Goal: Information Seeking & Learning: Learn about a topic

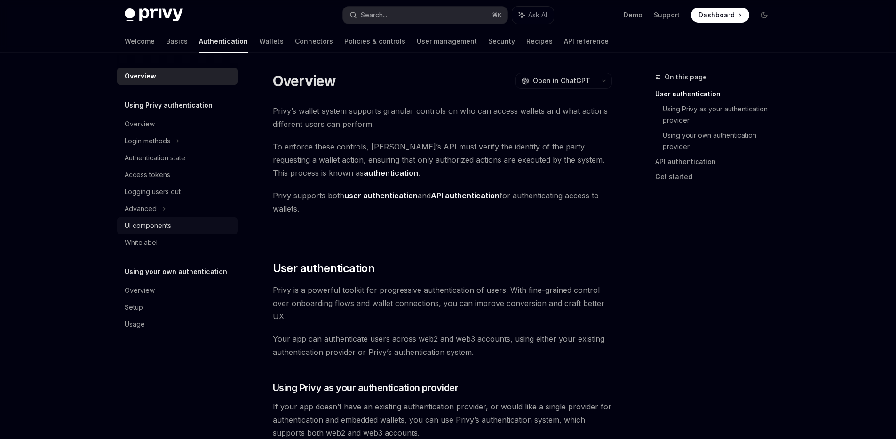
click at [148, 225] on div "UI components" at bounding box center [148, 225] width 47 height 11
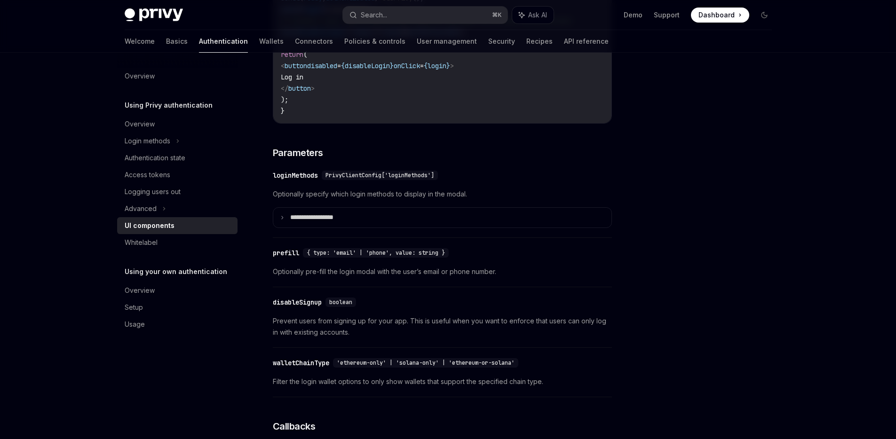
scroll to position [741, 0]
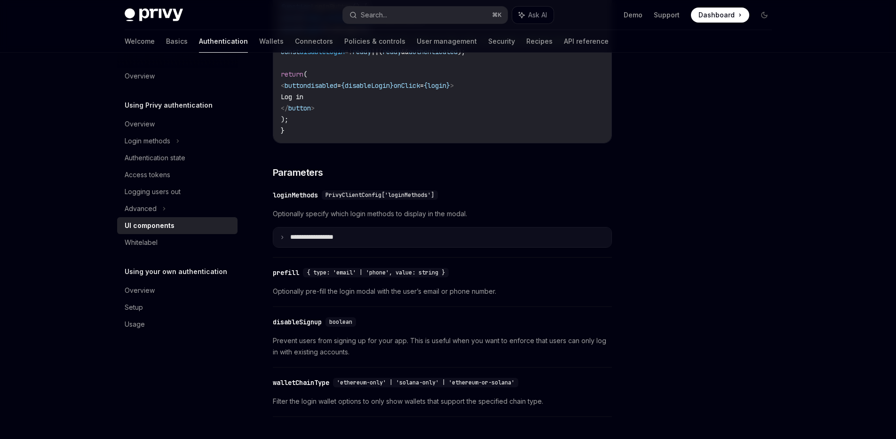
click at [283, 240] on icon at bounding box center [282, 237] width 5 height 5
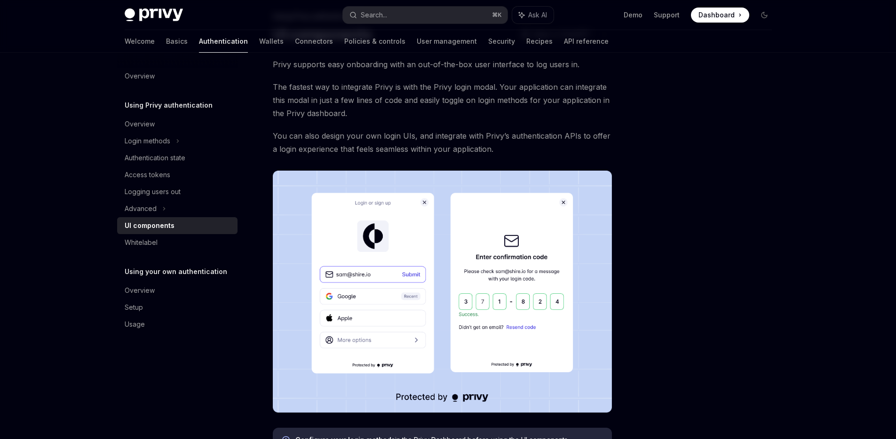
scroll to position [0, 0]
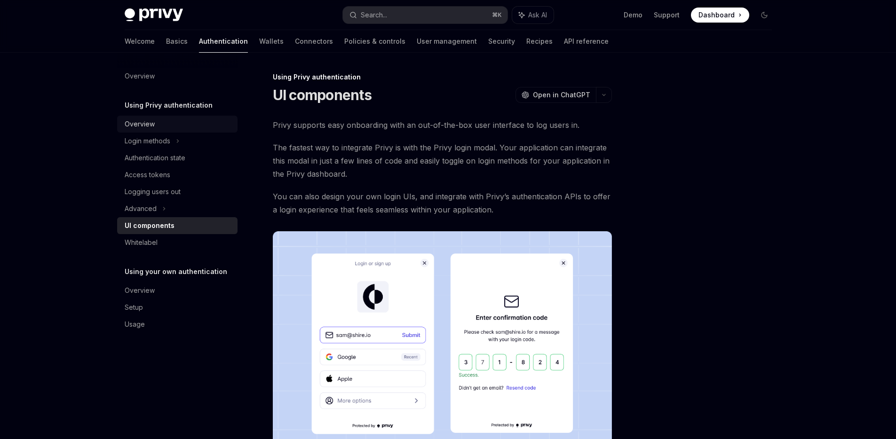
click at [136, 125] on div "Overview" at bounding box center [140, 123] width 30 height 11
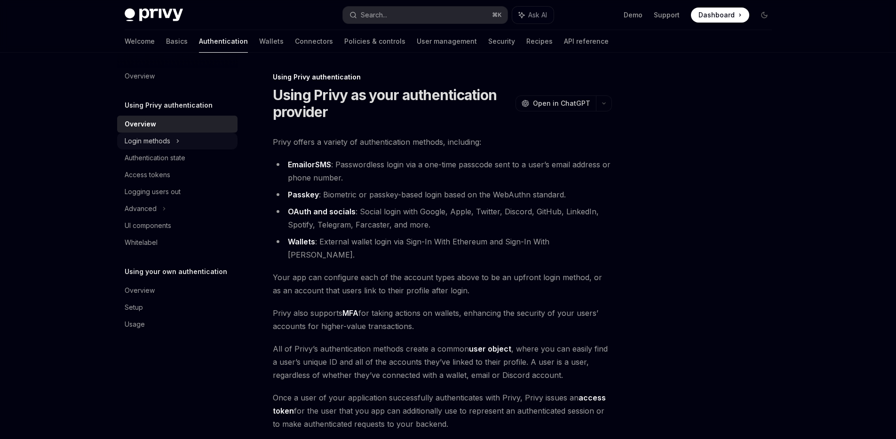
click at [146, 140] on div "Login methods" at bounding box center [148, 140] width 46 height 11
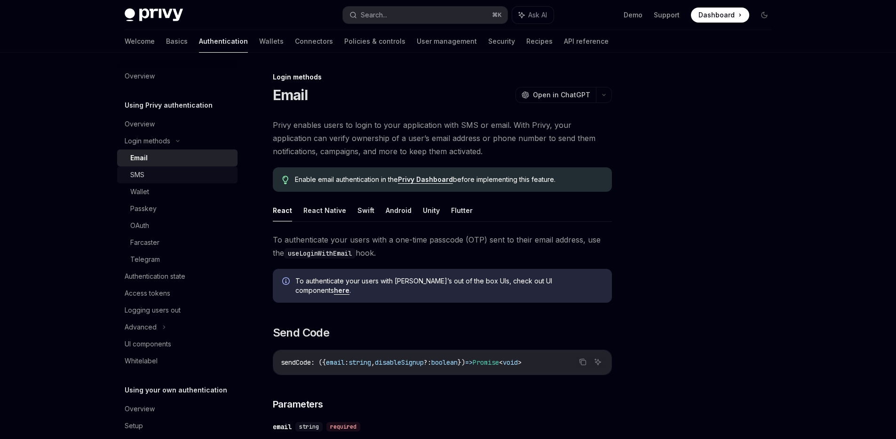
click at [135, 166] on link "SMS" at bounding box center [177, 174] width 120 height 17
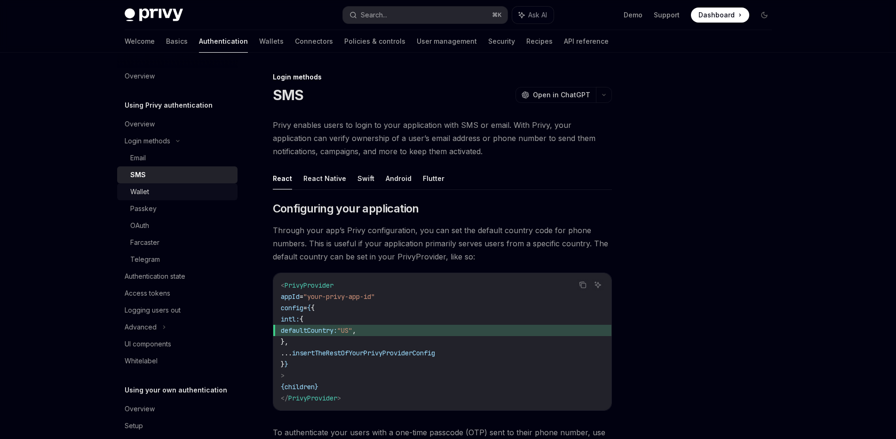
click at [135, 190] on div "Wallet" at bounding box center [139, 191] width 19 height 11
type textarea "*"
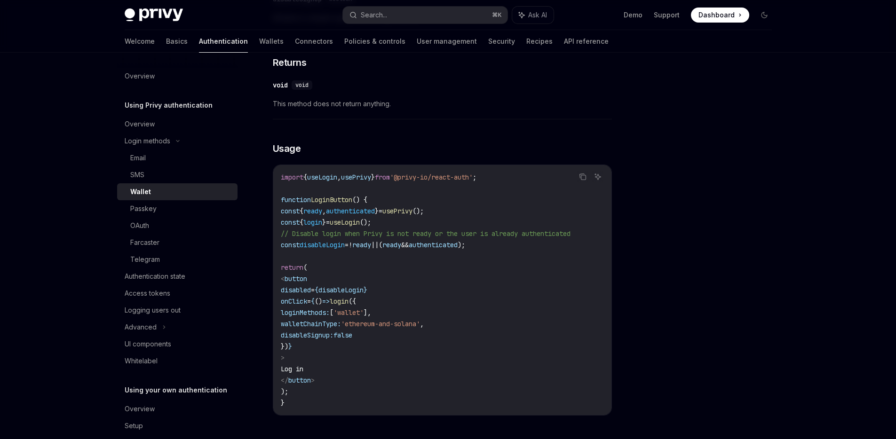
scroll to position [453, 0]
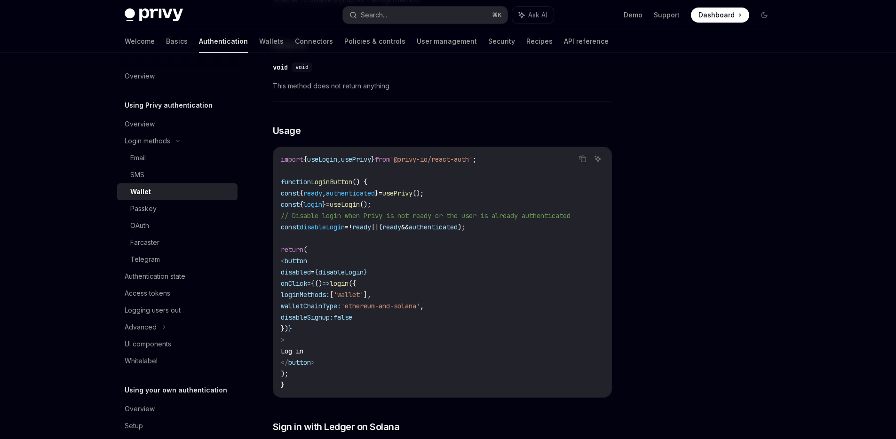
click at [762, 91] on div at bounding box center [707, 255] width 143 height 368
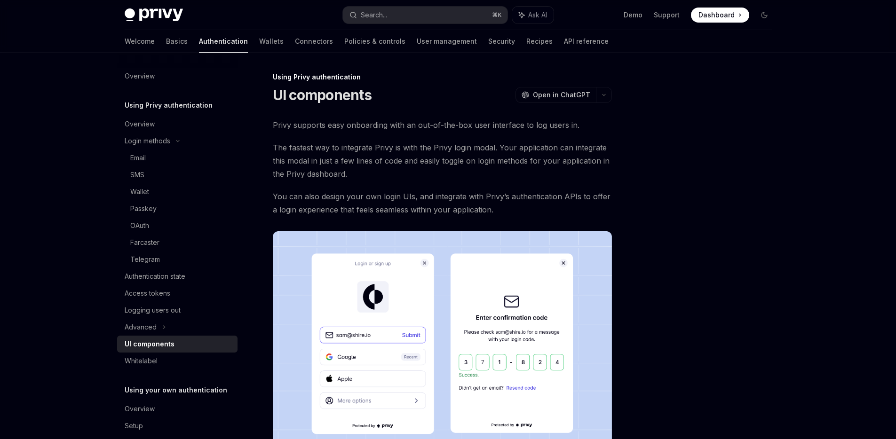
scroll to position [31, 0]
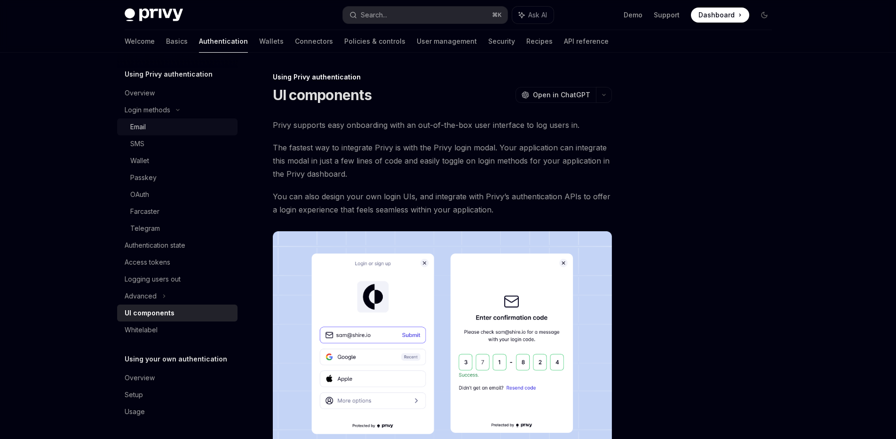
click at [141, 128] on div "Email" at bounding box center [138, 126] width 16 height 11
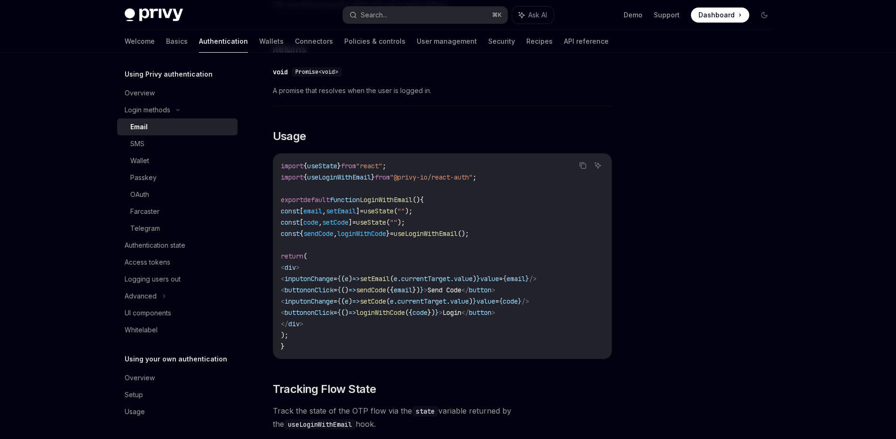
scroll to position [747, 0]
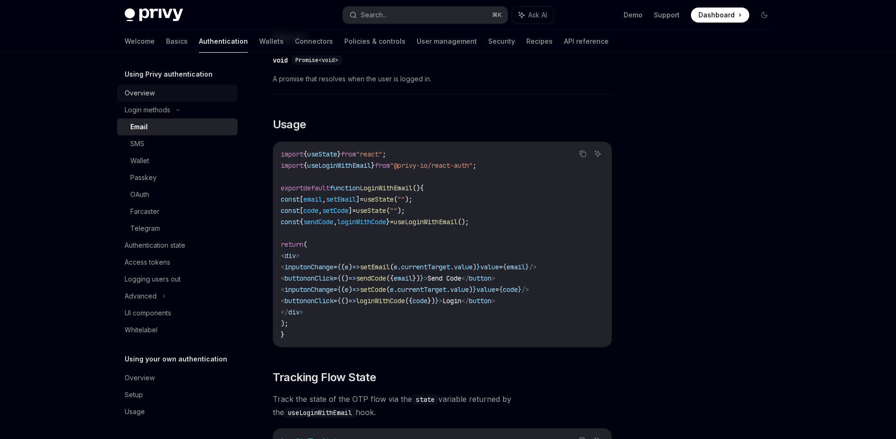
click at [133, 94] on div "Overview" at bounding box center [140, 92] width 30 height 11
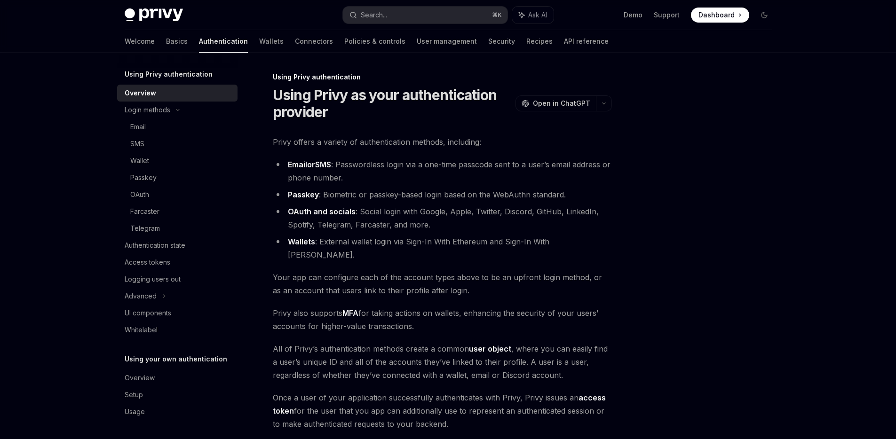
click at [687, 157] on div at bounding box center [707, 255] width 143 height 368
click at [753, 110] on div at bounding box center [707, 255] width 143 height 368
click at [166, 42] on link "Basics" at bounding box center [177, 41] width 22 height 23
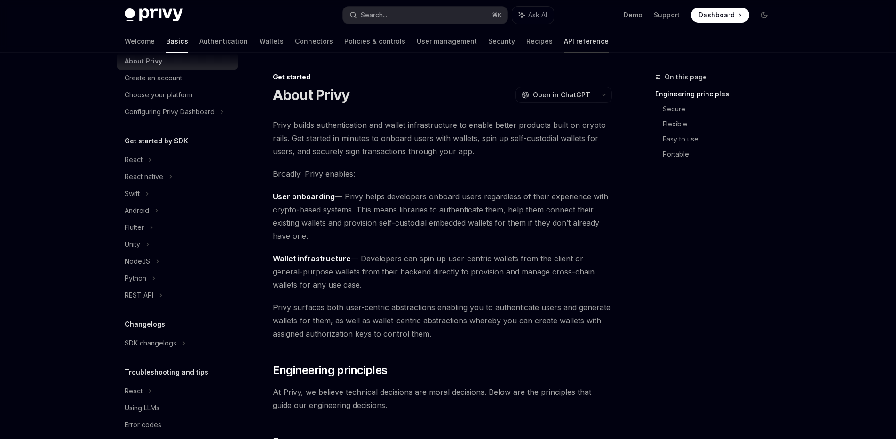
click at [564, 42] on link "API reference" at bounding box center [586, 41] width 45 height 23
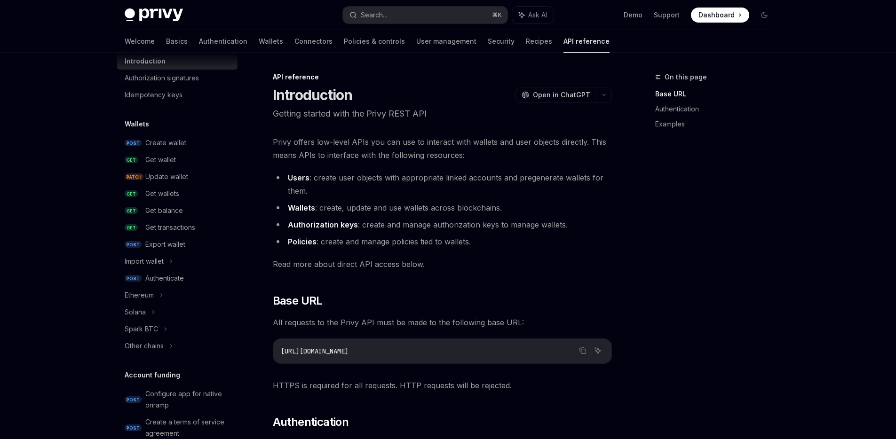
click at [156, 12] on img at bounding box center [154, 14] width 58 height 13
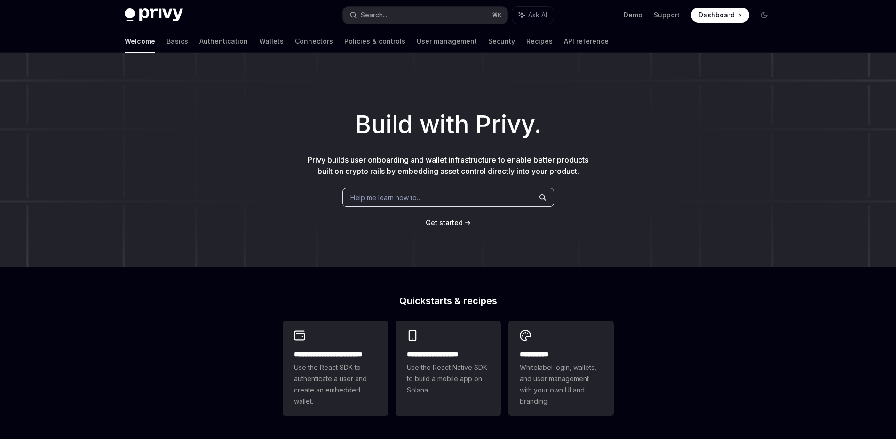
click at [148, 13] on img at bounding box center [154, 14] width 58 height 13
click at [564, 41] on link "API reference" at bounding box center [586, 41] width 45 height 23
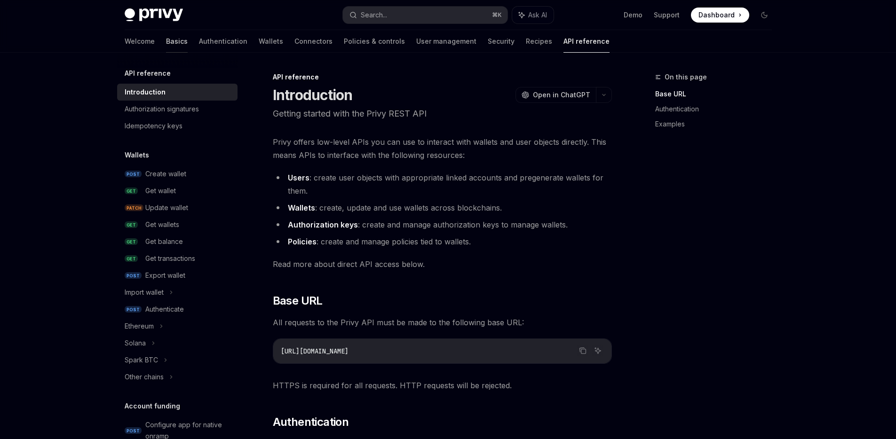
click at [166, 39] on link "Basics" at bounding box center [177, 41] width 22 height 23
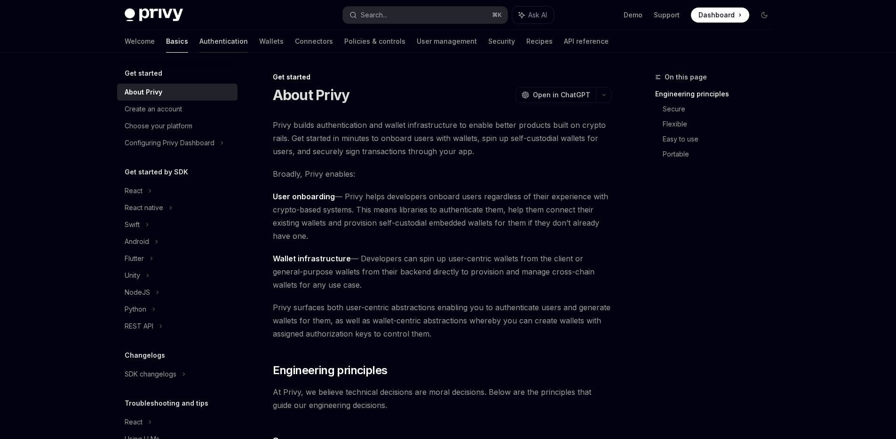
click at [199, 41] on link "Authentication" at bounding box center [223, 41] width 48 height 23
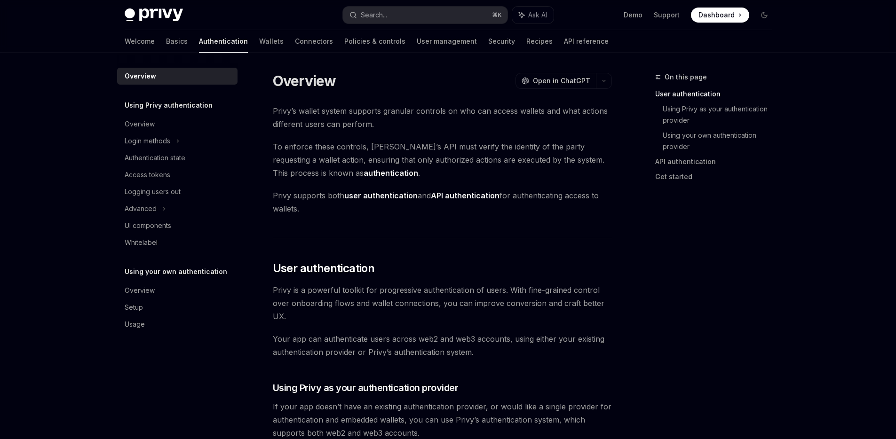
click at [199, 41] on link "Authentication" at bounding box center [223, 41] width 49 height 23
click at [259, 43] on link "Wallets" at bounding box center [271, 41] width 24 height 23
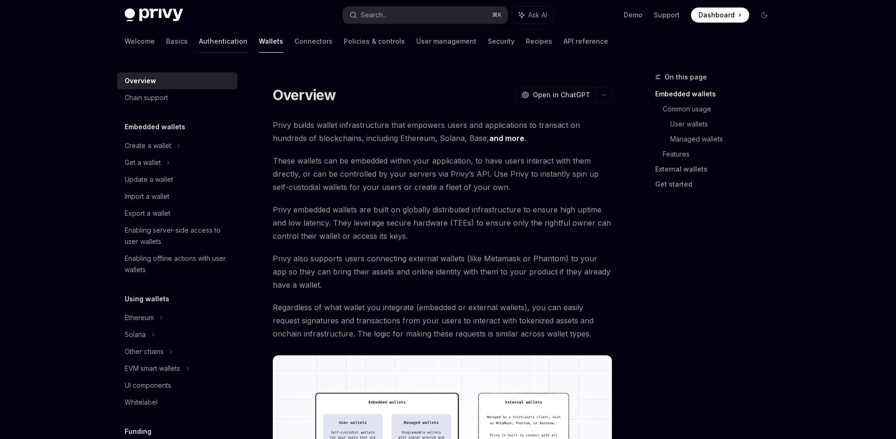
click at [199, 45] on link "Authentication" at bounding box center [223, 41] width 48 height 23
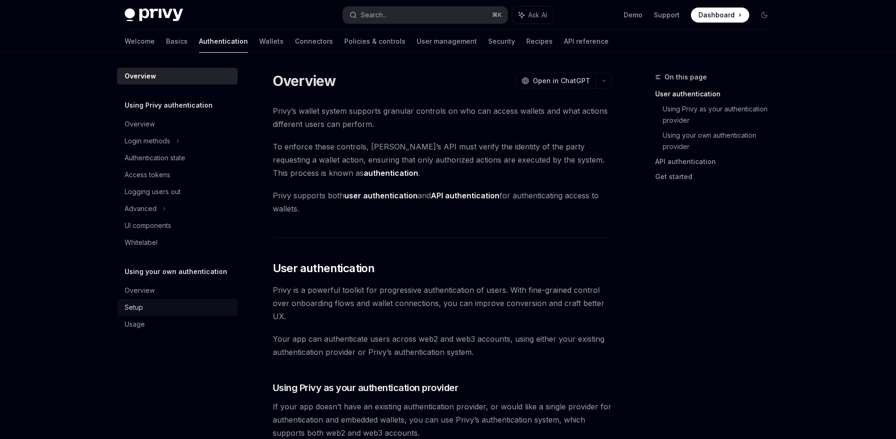
click at [133, 307] on div "Setup" at bounding box center [134, 307] width 18 height 11
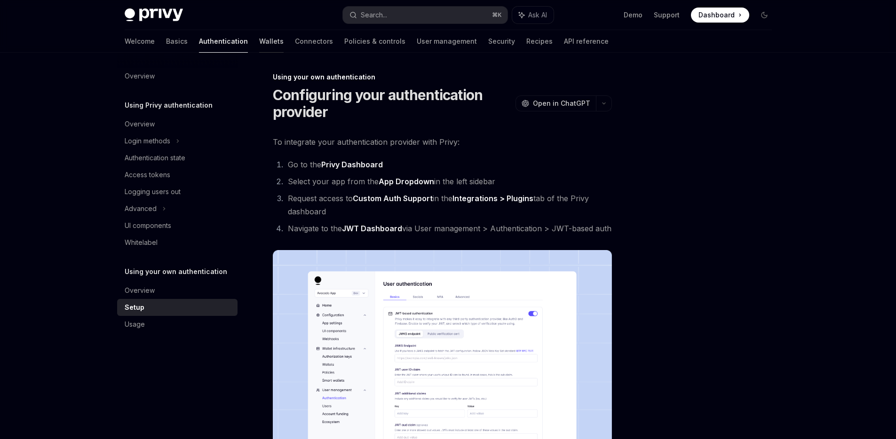
click at [259, 45] on link "Wallets" at bounding box center [271, 41] width 24 height 23
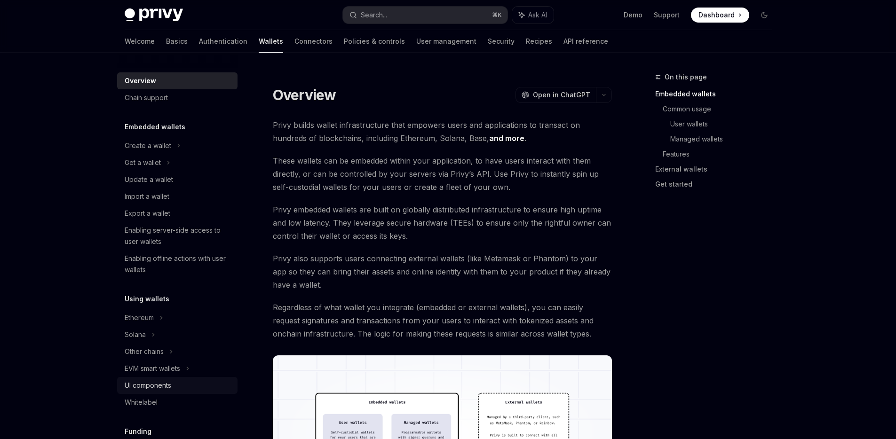
click at [158, 388] on div "UI components" at bounding box center [148, 385] width 47 height 11
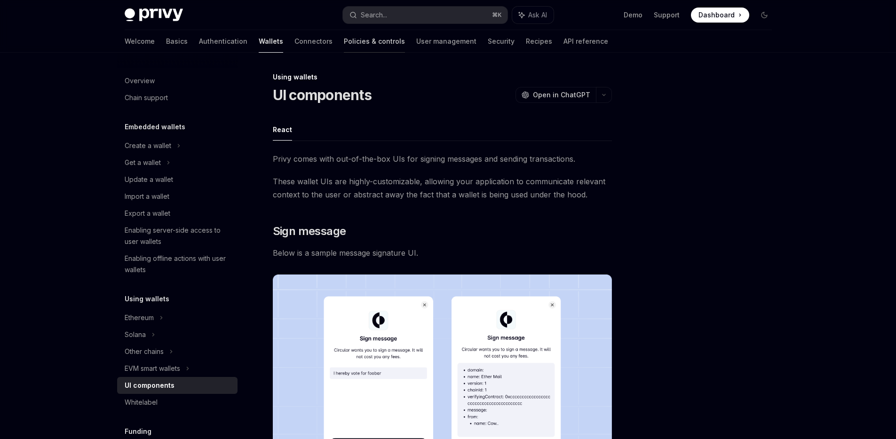
click at [344, 38] on link "Policies & controls" at bounding box center [374, 41] width 61 height 23
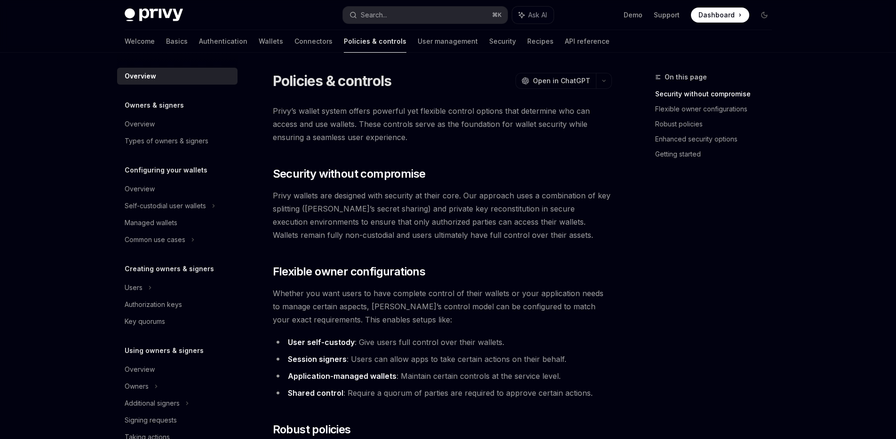
click at [157, 11] on img at bounding box center [154, 14] width 58 height 13
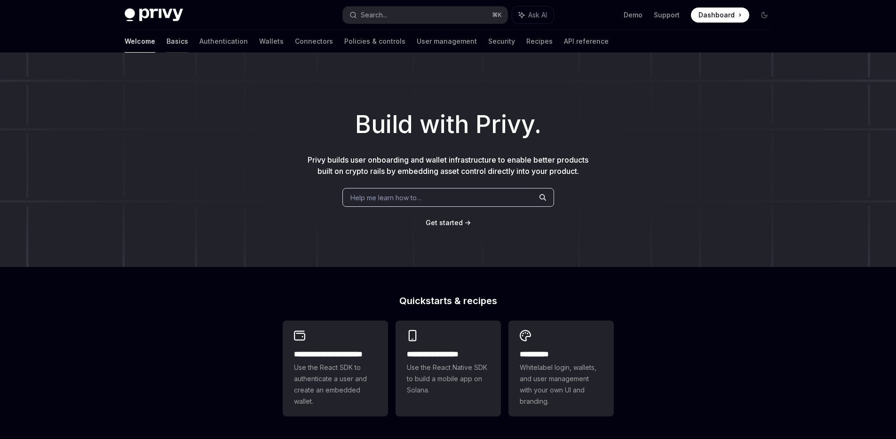
type textarea "*"
click at [711, 15] on span "Dashboard" at bounding box center [716, 14] width 36 height 9
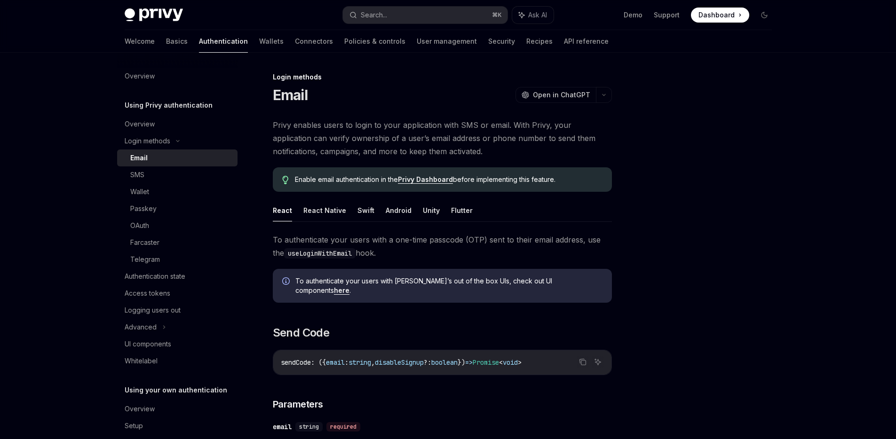
scroll to position [1676, 0]
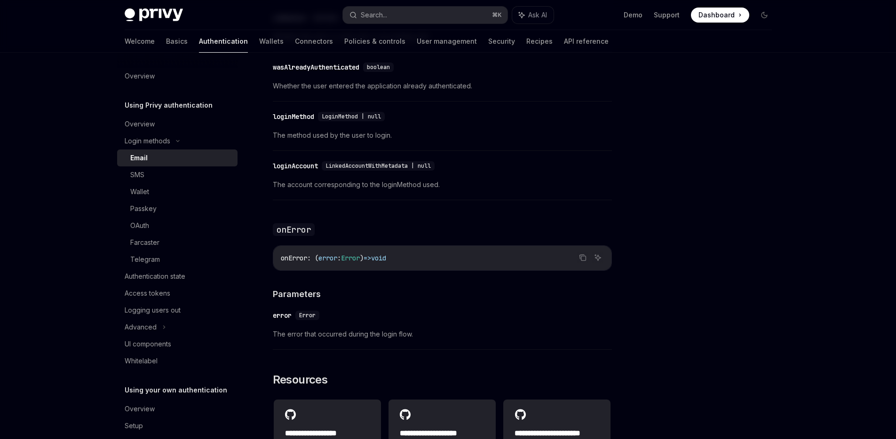
click at [166, 40] on link "Basics" at bounding box center [177, 41] width 22 height 23
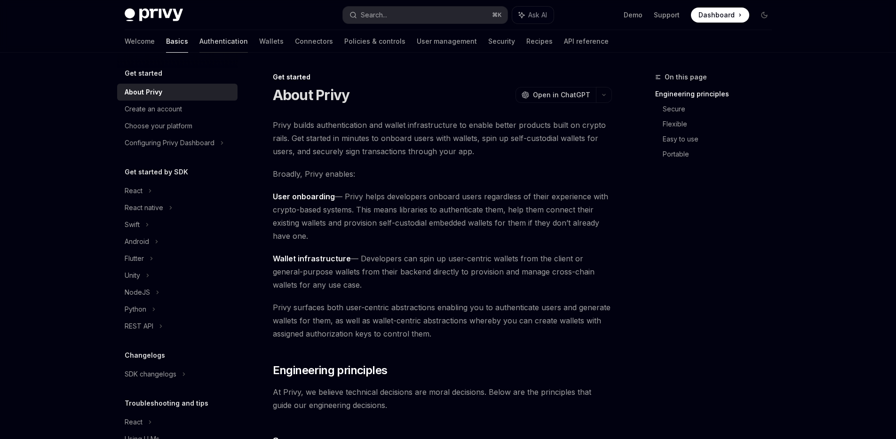
click at [199, 40] on link "Authentication" at bounding box center [223, 41] width 48 height 23
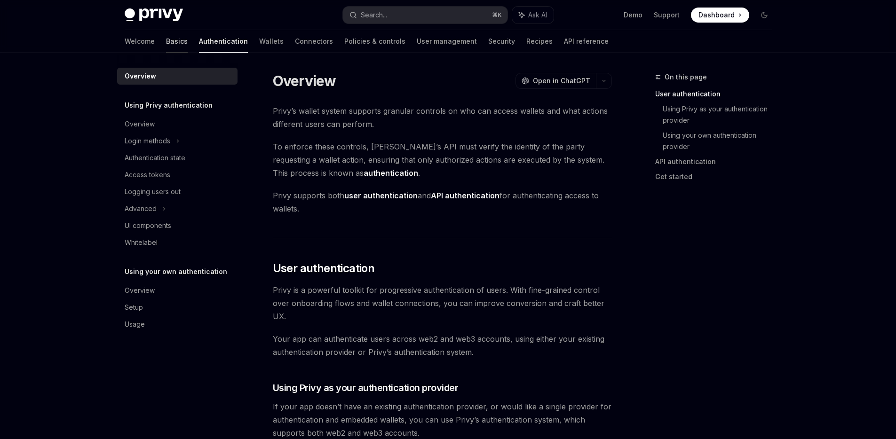
click at [166, 42] on link "Basics" at bounding box center [177, 41] width 22 height 23
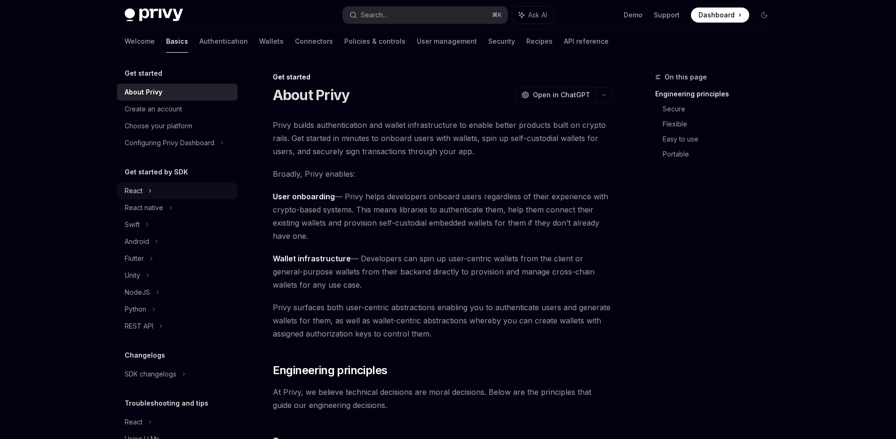
click at [133, 193] on div "React" at bounding box center [134, 190] width 18 height 11
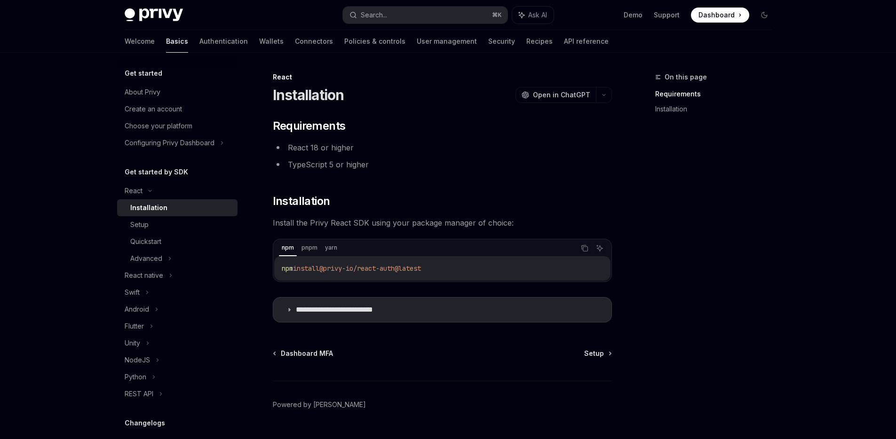
click at [144, 209] on div "Installation" at bounding box center [148, 207] width 37 height 11
click at [147, 221] on div "Setup" at bounding box center [139, 224] width 18 height 11
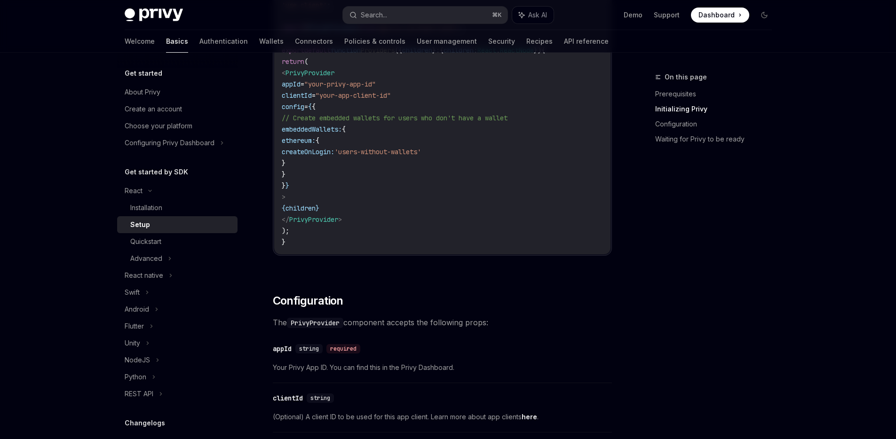
scroll to position [265, 0]
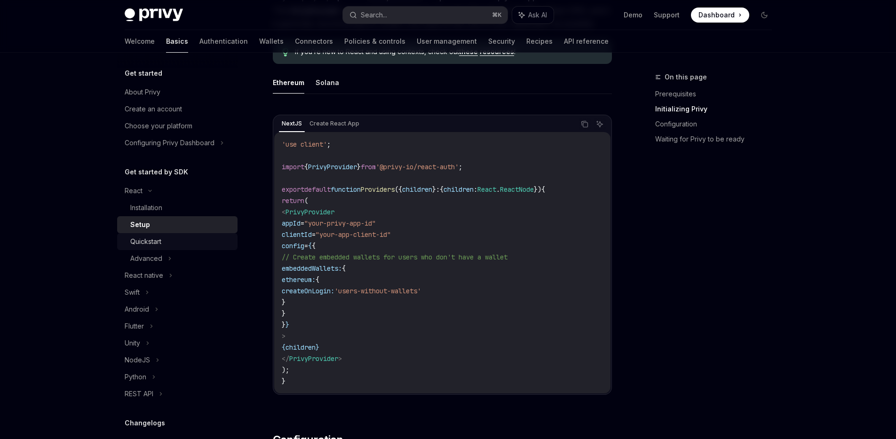
click at [149, 237] on div "Quickstart" at bounding box center [145, 241] width 31 height 11
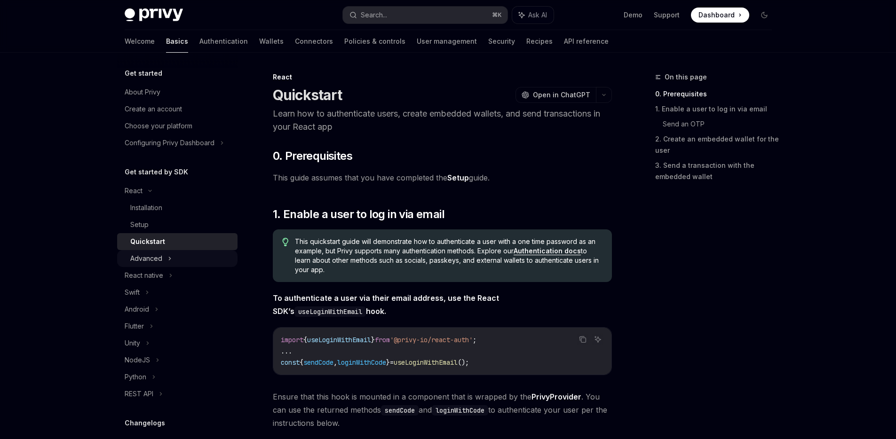
click at [150, 255] on div "Advanced" at bounding box center [146, 258] width 32 height 11
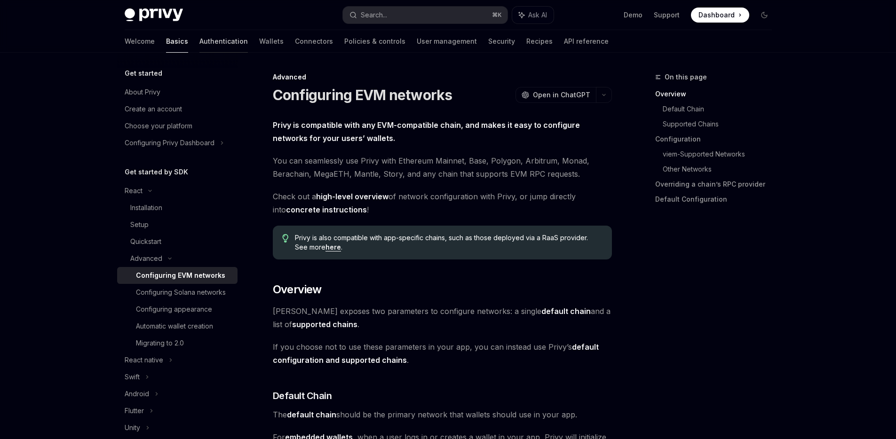
click at [199, 41] on link "Authentication" at bounding box center [223, 41] width 48 height 23
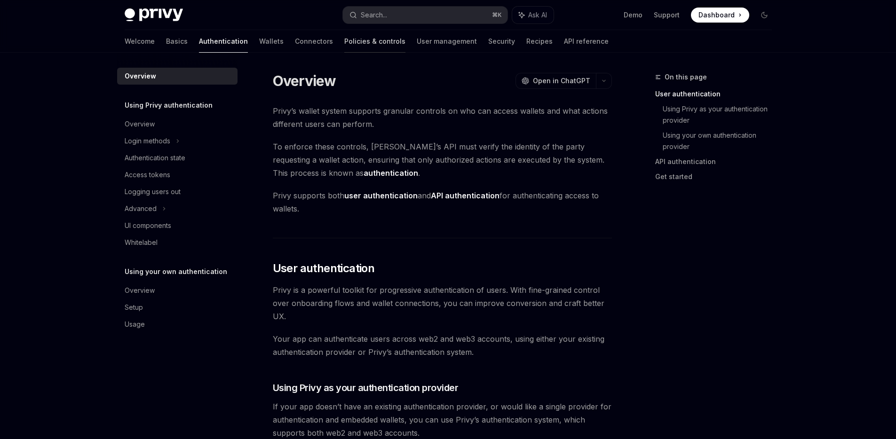
type textarea "*"
